Goal: Find specific page/section: Find specific page/section

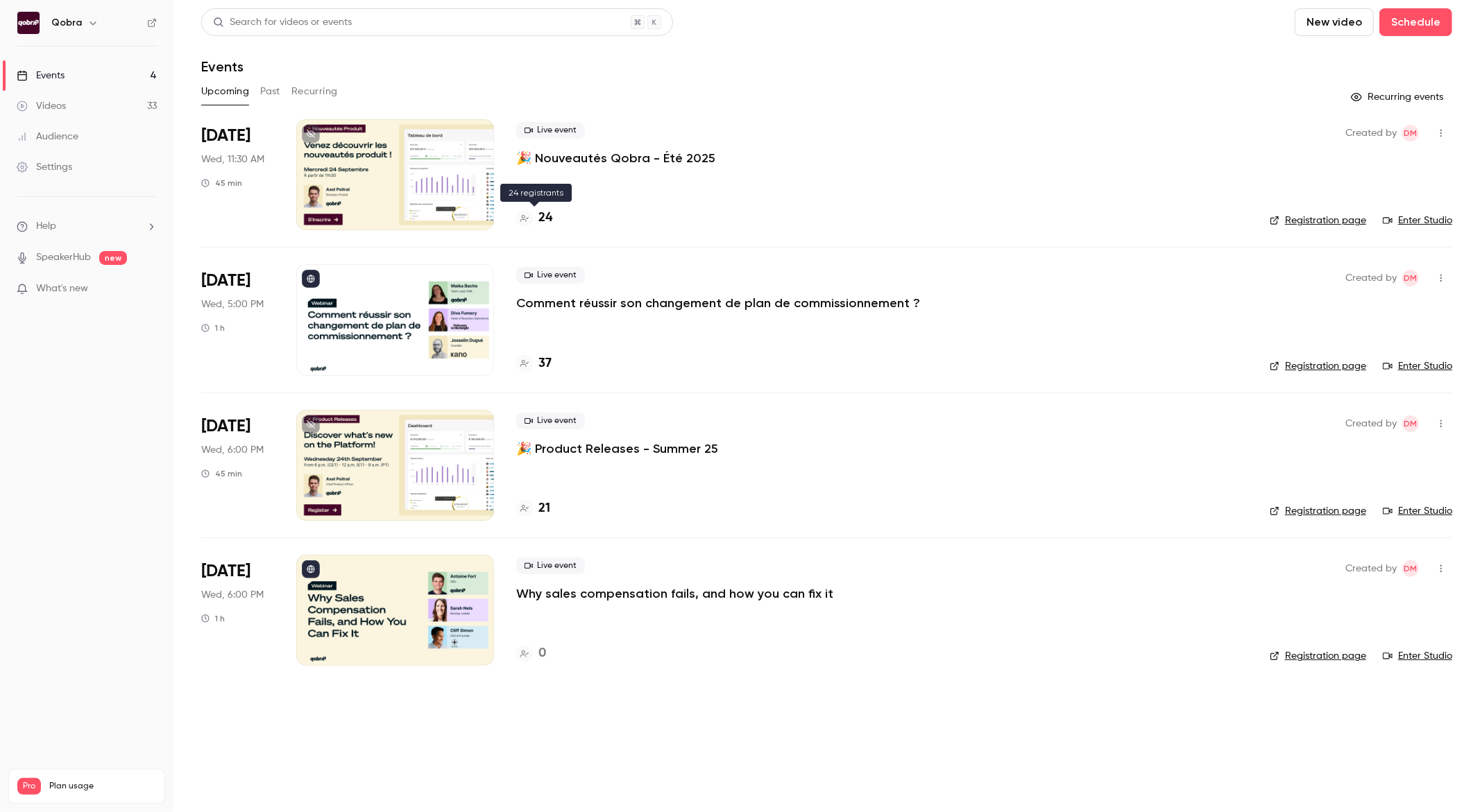
click at [551, 222] on h4 "24" at bounding box center [545, 218] width 14 height 19
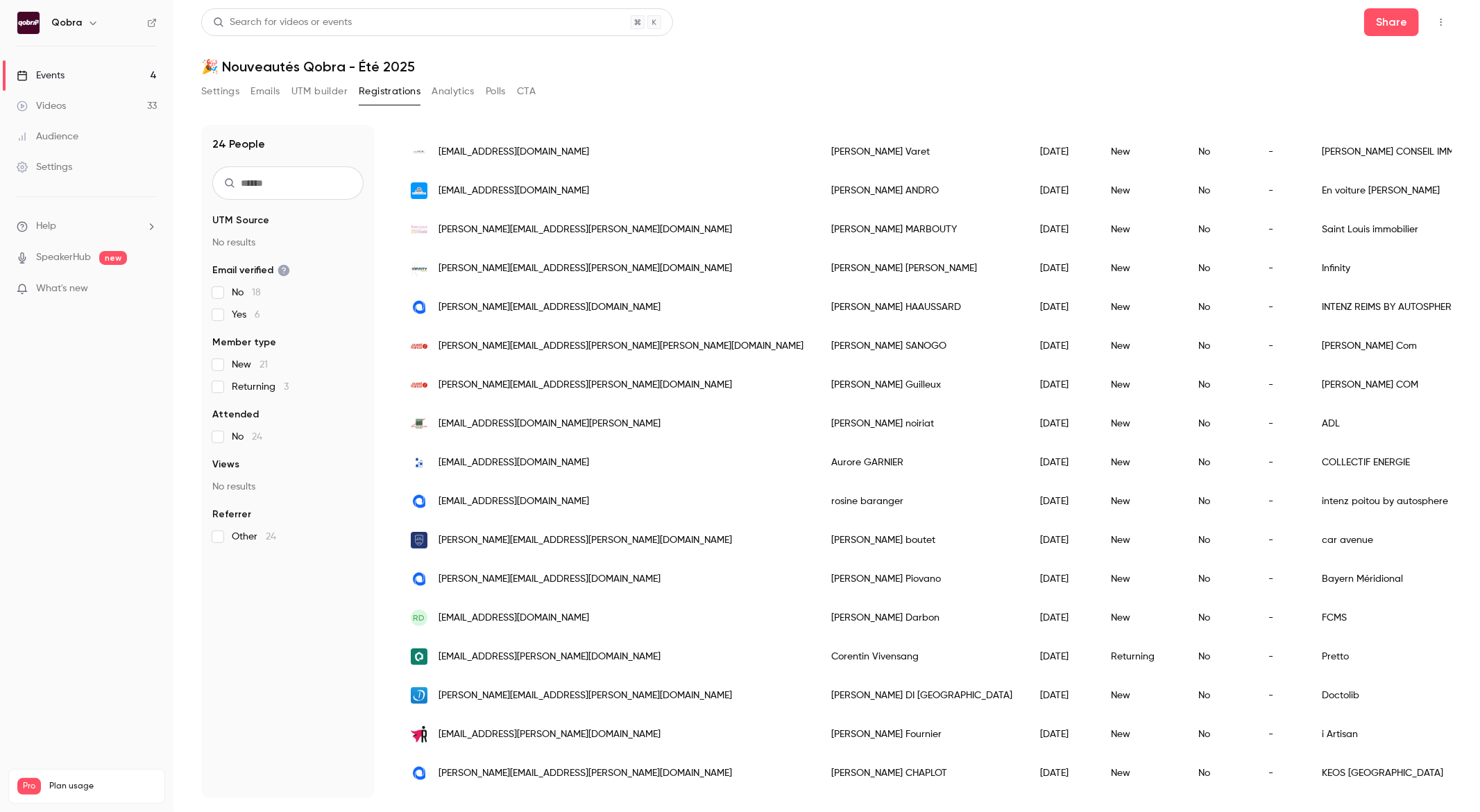
scroll to position [144, 0]
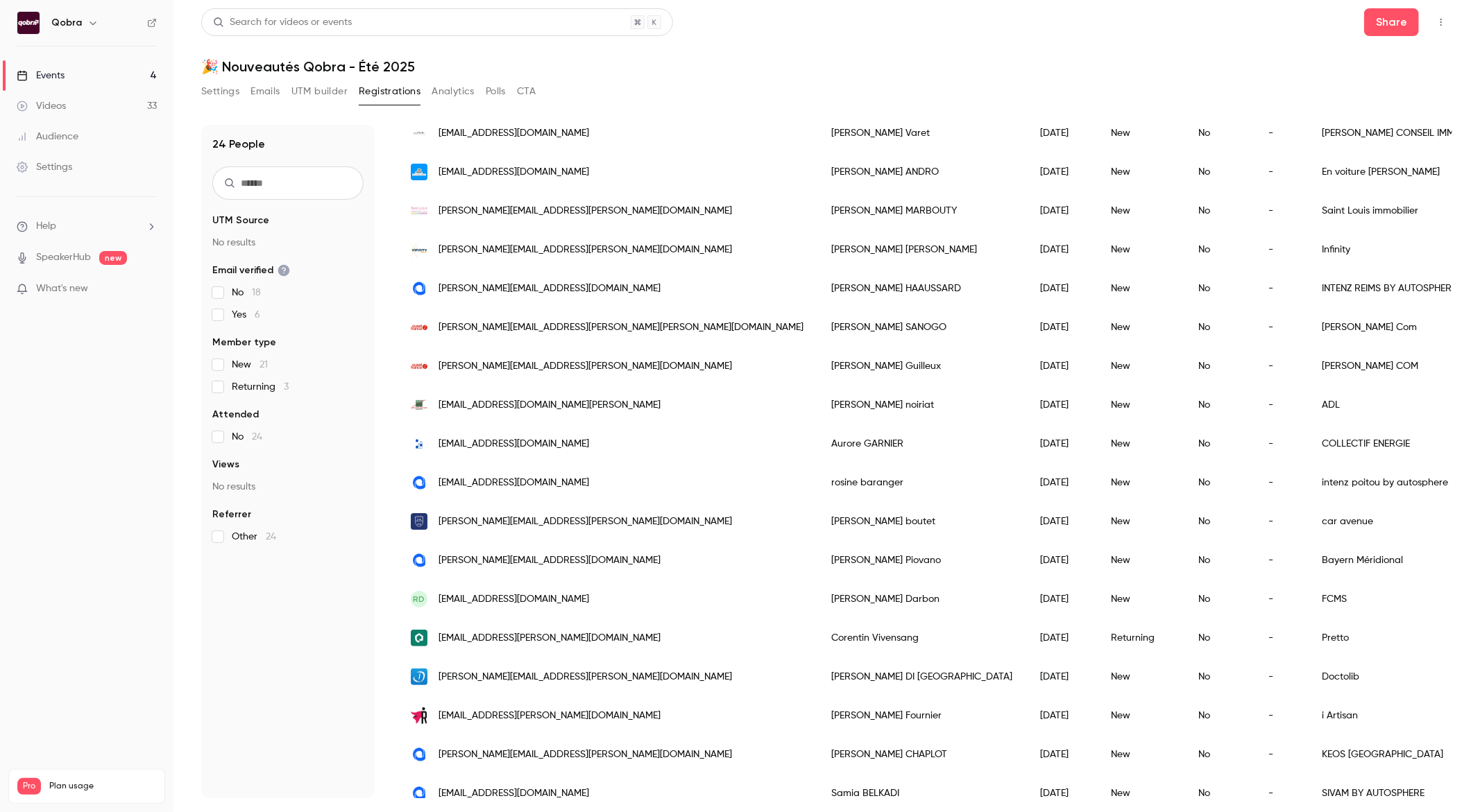
click at [136, 81] on link "Events 4" at bounding box center [87, 76] width 174 height 31
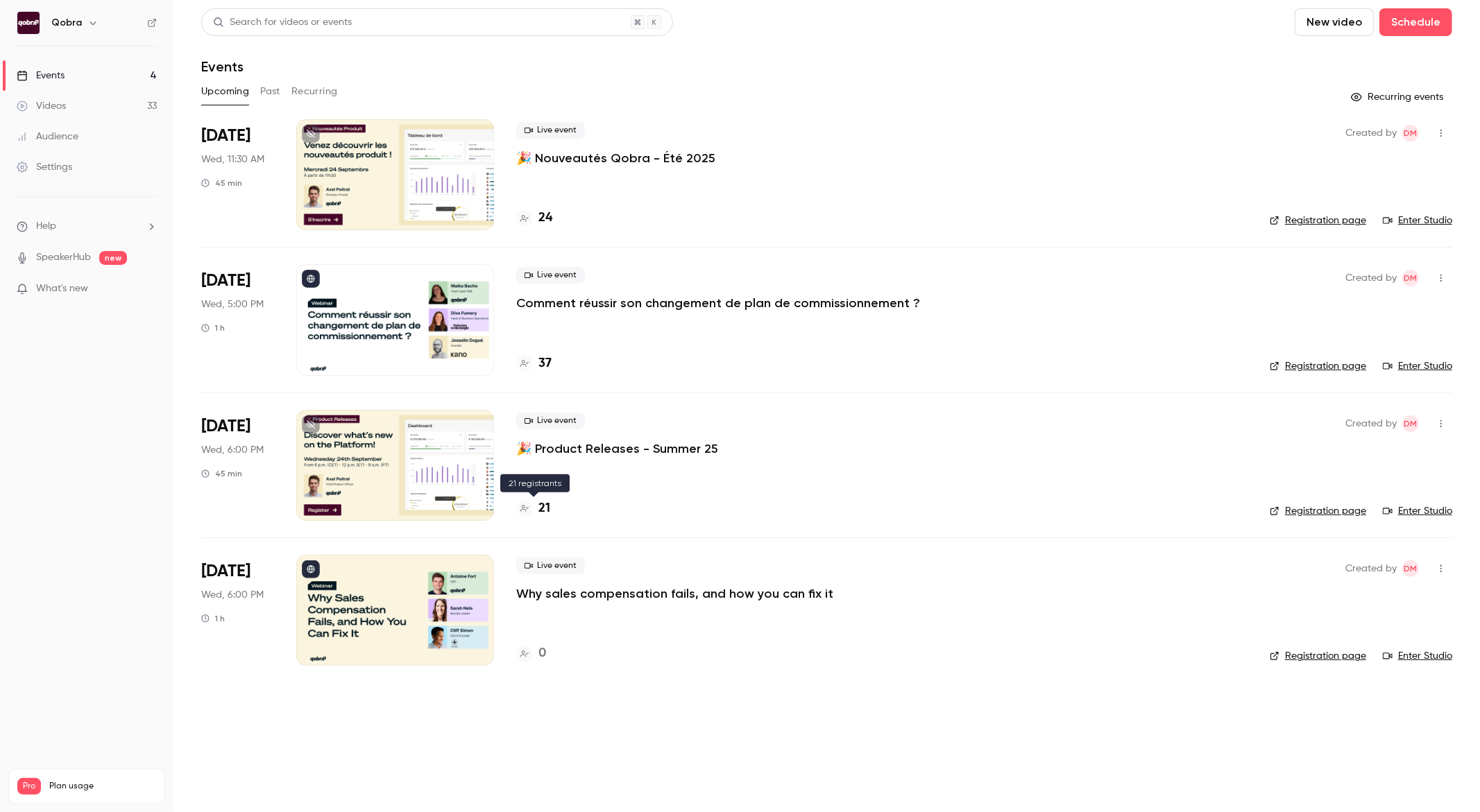
click at [546, 510] on h4 "21" at bounding box center [544, 508] width 12 height 19
